Goal: Book appointment/travel/reservation

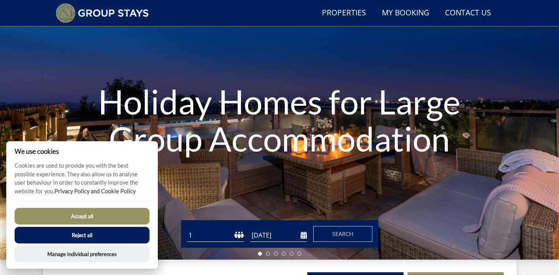
scroll to position [61, 0]
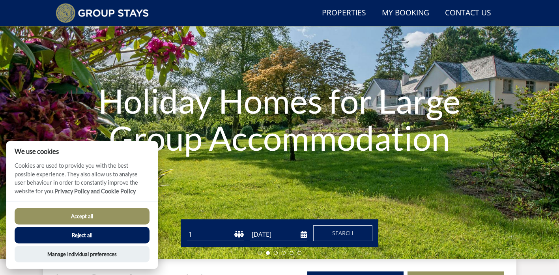
drag, startPoint x: 72, startPoint y: 217, endPoint x: 180, endPoint y: 213, distance: 107.8
click at [72, 217] on button "Accept all" at bounding box center [82, 216] width 135 height 17
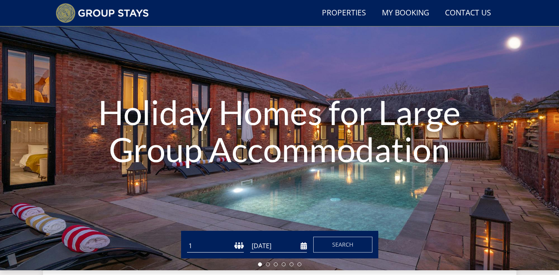
scroll to position [84, 0]
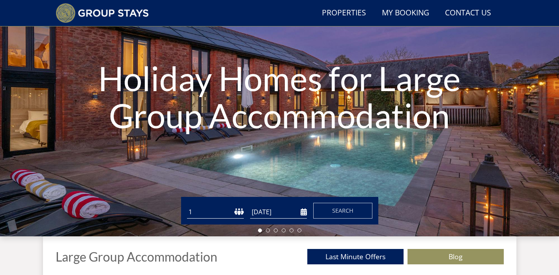
select select "22"
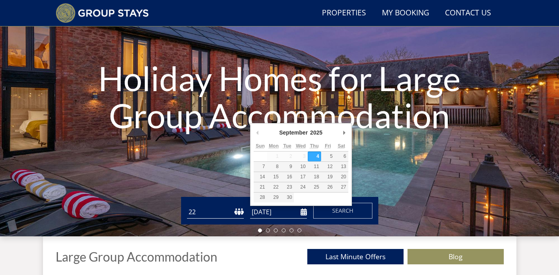
click at [304, 212] on input "[DATE]" at bounding box center [278, 212] width 57 height 13
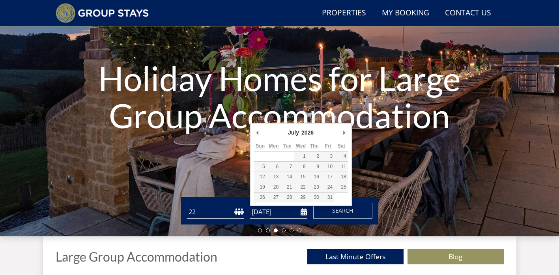
type input "25/07/2026"
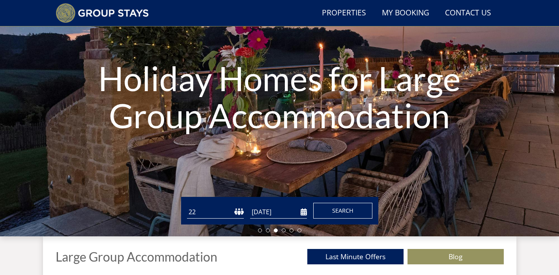
click at [339, 212] on span "Search" at bounding box center [342, 210] width 21 height 7
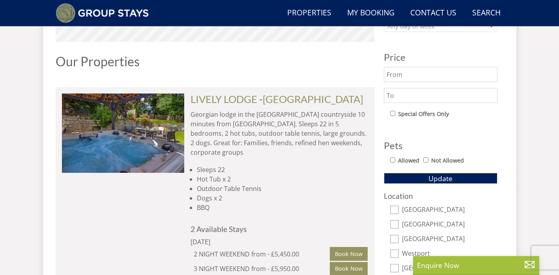
scroll to position [401, 0]
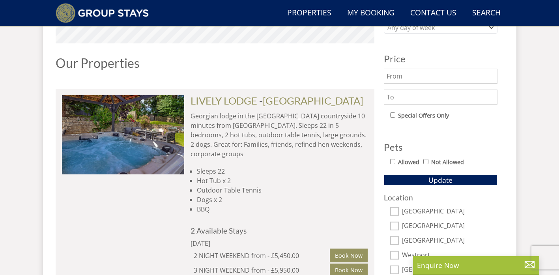
select select "22"
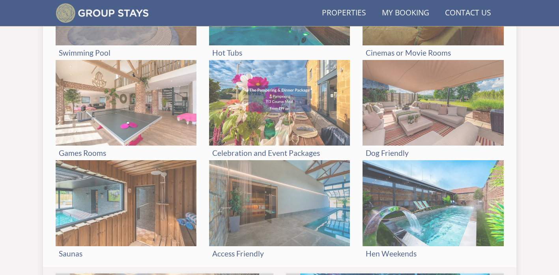
scroll to position [84, 0]
